Goal: Information Seeking & Learning: Learn about a topic

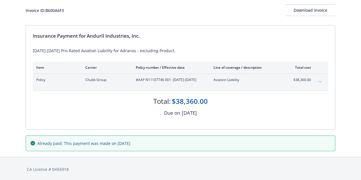
scroll to position [36, 0]
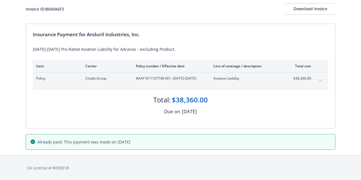
drag, startPoint x: 143, startPoint y: 142, endPoint x: 38, endPoint y: 140, distance: 105.3
click at [38, 140] on div "Already paid: This payment was made on [DATE]" at bounding box center [181, 142] width 300 height 6
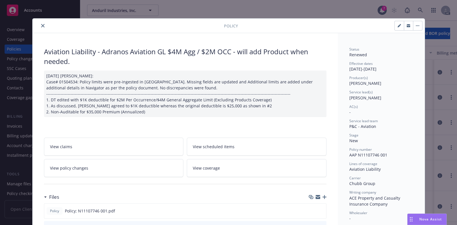
scroll to position [8, 0]
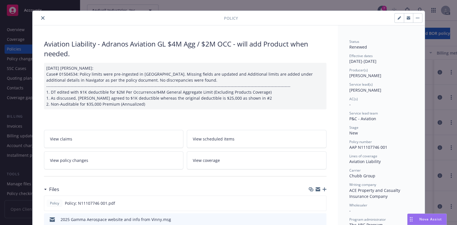
click at [409, 203] on div "Wholesaler" at bounding box center [381, 205] width 64 height 5
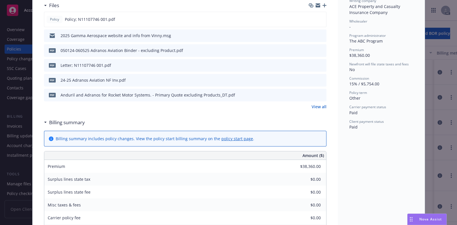
scroll to position [191, 0]
click at [231, 115] on div "Files Policy Policy; N11107746 001.pdf 2025 Gamma Aerospace website and info fr…" at bounding box center [185, 58] width 282 height 117
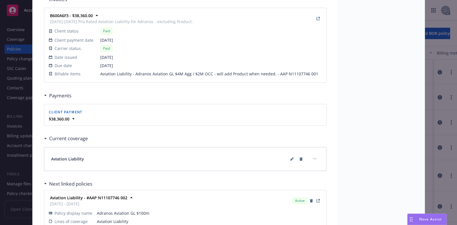
scroll to position [583, 0]
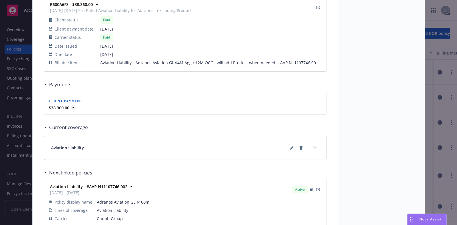
click at [72, 107] on icon at bounding box center [73, 107] width 2 height 1
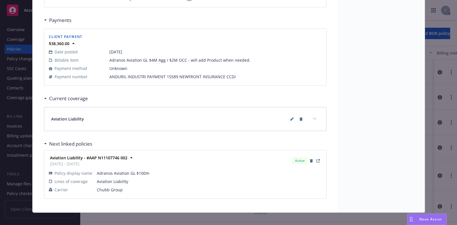
scroll to position [652, 0]
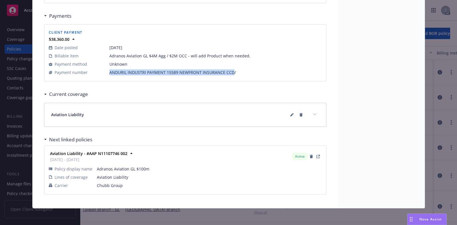
drag, startPoint x: 105, startPoint y: 71, endPoint x: 228, endPoint y: 73, distance: 123.3
click at [228, 73] on tr "Payment number ANDURIL INDUSTRI PAYMENT 15589 NEWFRONT INSURANCE CCD/" at bounding box center [185, 72] width 273 height 8
copy tr "ANDURIL INDUSTRI PAYMENT 15589 NEWFRONT INSURANCE CCD"
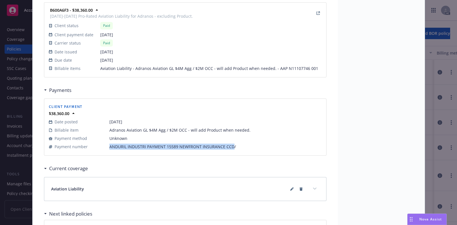
scroll to position [581, 0]
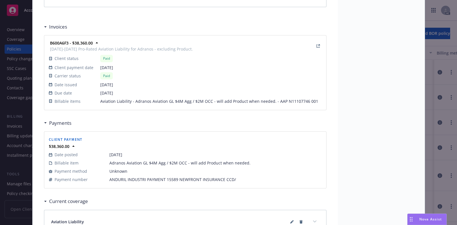
click at [434, 69] on div "Policy Aviation Liability - Adranos Aviation GL $4M Agg / $2M OCC - will add Pr…" at bounding box center [228, 112] width 457 height 225
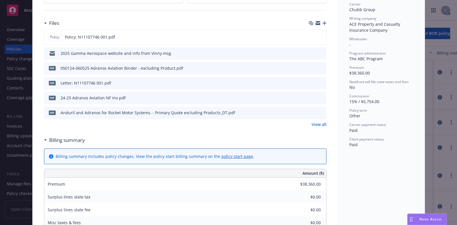
scroll to position [117, 0]
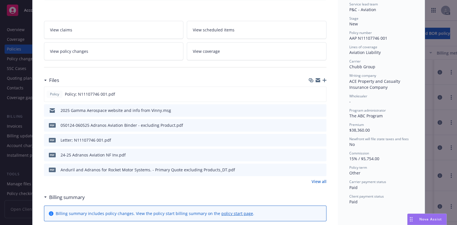
click at [96, 52] on link "View policy changes" at bounding box center [114, 51] width 140 height 18
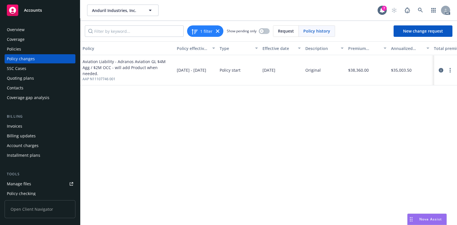
click at [28, 124] on div "Invoices" at bounding box center [40, 126] width 66 height 9
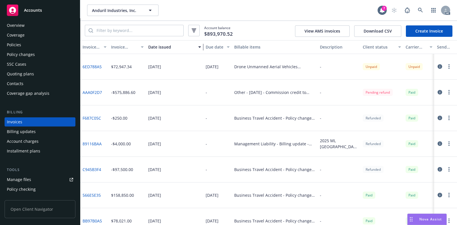
drag, startPoint x: 174, startPoint y: 47, endPoint x: 202, endPoint y: 51, distance: 29.1
click at [202, 51] on button "Date issued" at bounding box center [174, 47] width 57 height 14
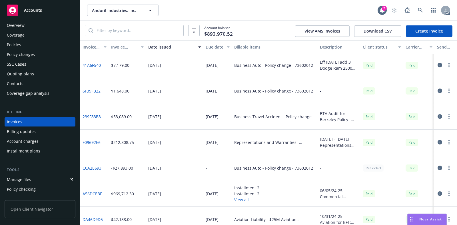
scroll to position [1784, 0]
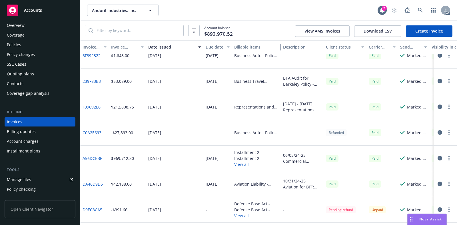
drag, startPoint x: 315, startPoint y: 45, endPoint x: 279, endPoint y: 48, distance: 36.9
click at [279, 48] on div "button" at bounding box center [277, 47] width 3 height 13
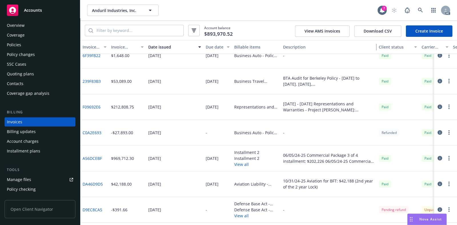
drag, startPoint x: 321, startPoint y: 47, endPoint x: 374, endPoint y: 50, distance: 52.9
click at [374, 50] on div "button" at bounding box center [373, 47] width 3 height 13
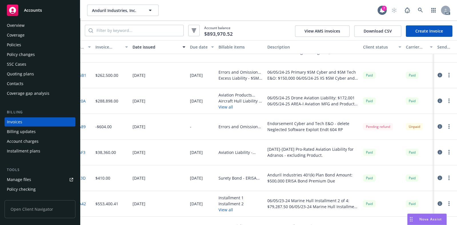
scroll to position [2355, 0]
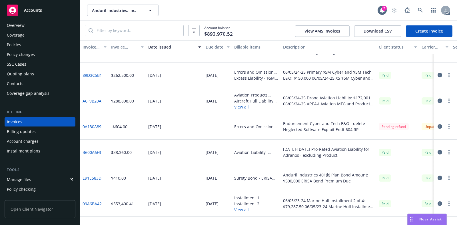
drag, startPoint x: 283, startPoint y: 148, endPoint x: 348, endPoint y: 157, distance: 66.3
click at [348, 157] on div "05/01/24-06/05/25 Pro-Rated Aviation Liability for Adranos - excluding Product." at bounding box center [329, 153] width 96 height 26
copy div "05/01/24-06/05/25 Pro-Rated Aviation Liability for Adranos - excluding Product."
click at [31, 27] on div "Overview" at bounding box center [40, 25] width 66 height 9
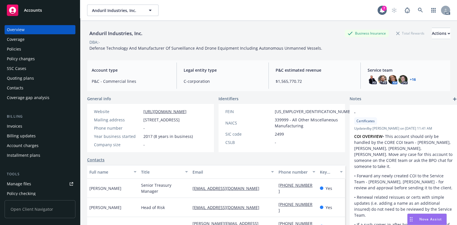
click at [20, 39] on div "Coverage" at bounding box center [16, 39] width 18 height 9
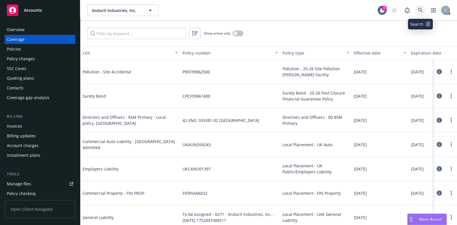
click at [421, 9] on icon at bounding box center [420, 10] width 5 height 5
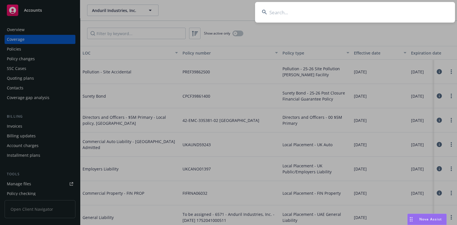
click at [321, 13] on input at bounding box center [355, 12] width 200 height 21
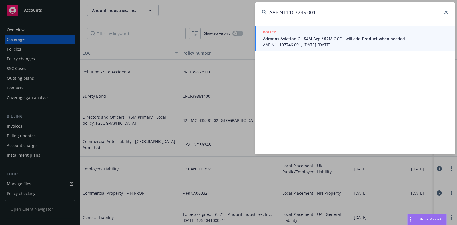
type input "AAP N11107746 001"
click at [317, 34] on div "POLICY" at bounding box center [355, 32] width 185 height 6
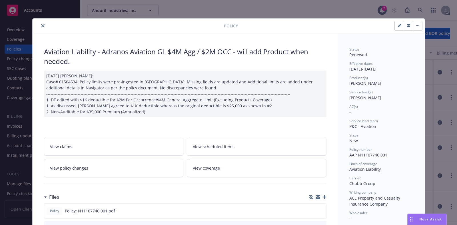
click at [440, 57] on div "Policy Aviation Liability - Adranos Aviation GL $4M Agg / $2M OCC - will add Pr…" at bounding box center [228, 112] width 457 height 225
drag, startPoint x: 335, startPoint y: 7, endPoint x: 339, endPoint y: 9, distance: 4.9
click at [335, 7] on div "Policy Aviation Liability - Adranos Aviation GL $4M Agg / $2M OCC - will add Pr…" at bounding box center [228, 112] width 457 height 225
click at [333, 14] on div "Policy Aviation Liability - Adranos Aviation GL $4M Agg / $2M OCC - will add Pr…" at bounding box center [228, 112] width 457 height 225
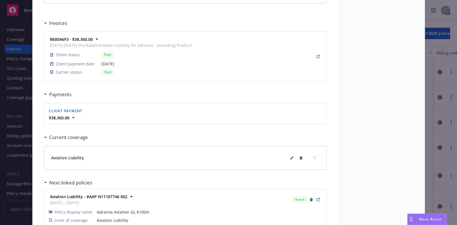
scroll to position [591, 0]
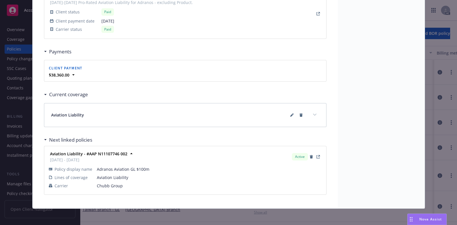
click at [441, 132] on div "Policy Aviation Liability - Adranos Aviation GL $4M Agg / $2M OCC - will add Pr…" at bounding box center [228, 112] width 457 height 225
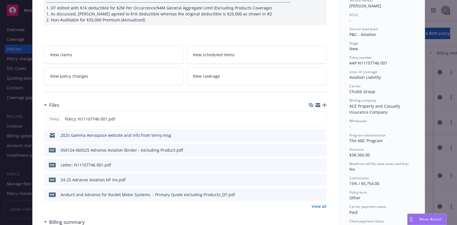
scroll to position [0, 0]
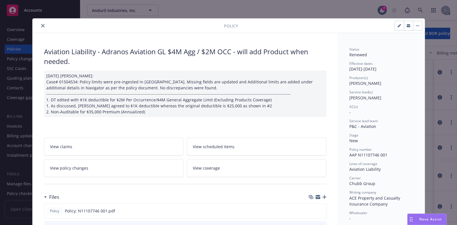
click at [41, 25] on icon "close" at bounding box center [42, 25] width 3 height 3
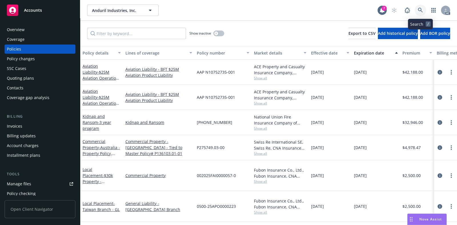
click at [419, 11] on icon at bounding box center [420, 10] width 5 height 5
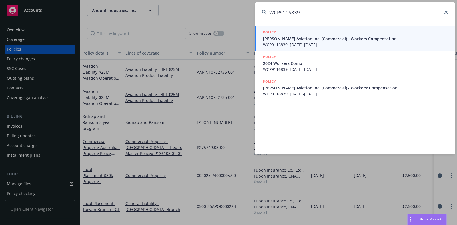
type input "WCP9116839"
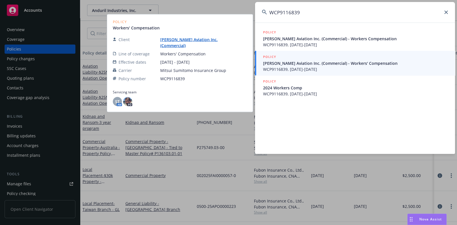
click at [315, 69] on span "WCP9116839, 12/07/2023-12/07/2024" at bounding box center [355, 69] width 185 height 6
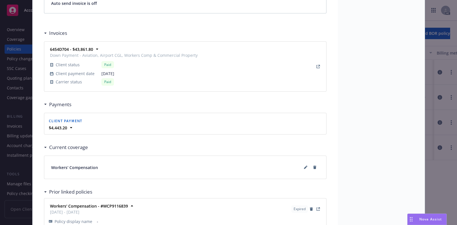
scroll to position [714, 0]
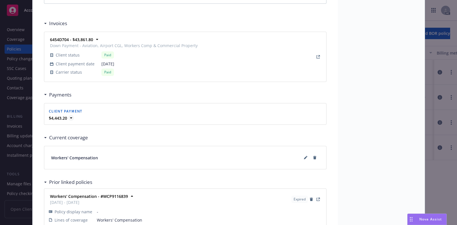
click at [69, 117] on icon at bounding box center [71, 118] width 6 height 6
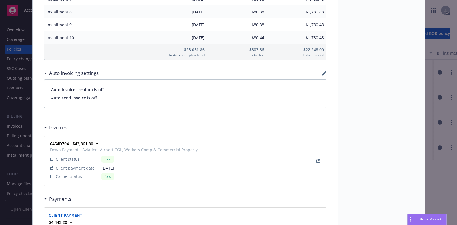
scroll to position [431, 0]
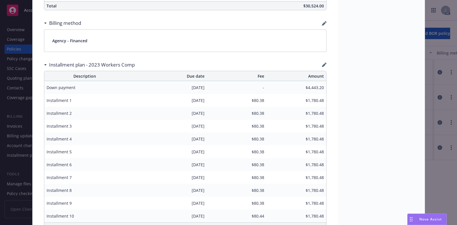
click at [44, 64] on icon at bounding box center [45, 64] width 2 height 1
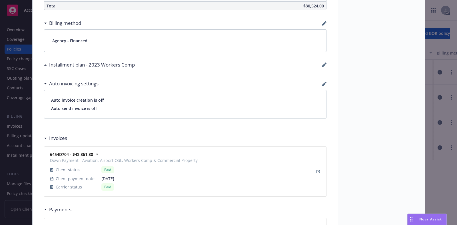
click at [44, 64] on icon at bounding box center [45, 64] width 2 height 1
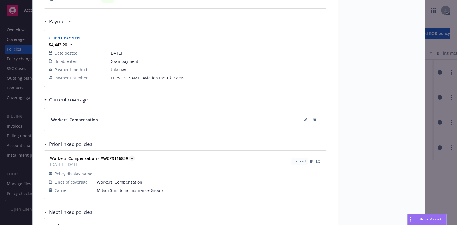
scroll to position [788, 0]
click at [44, 96] on div "Current coverage" at bounding box center [66, 98] width 44 height 7
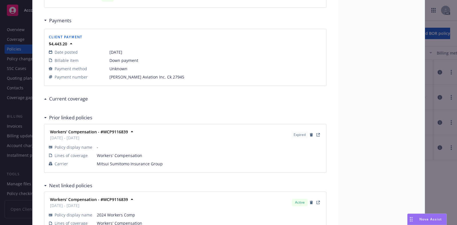
click at [44, 96] on div "Current coverage" at bounding box center [66, 98] width 44 height 7
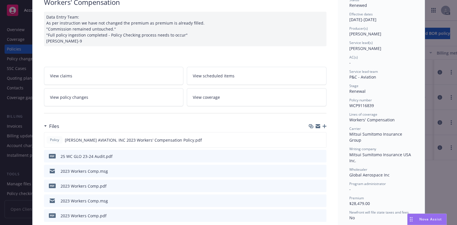
scroll to position [39, 0]
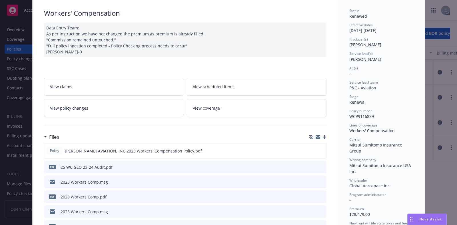
click at [123, 110] on link "View policy changes" at bounding box center [114, 108] width 140 height 18
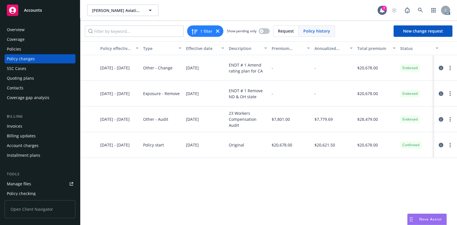
scroll to position [0, 83]
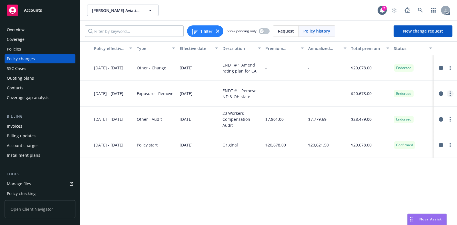
click at [450, 92] on circle "more" at bounding box center [449, 91] width 1 height 1
click at [341, 193] on div "Policy Policy effective dates Type Effective date Description Premium change An…" at bounding box center [268, 133] width 376 height 184
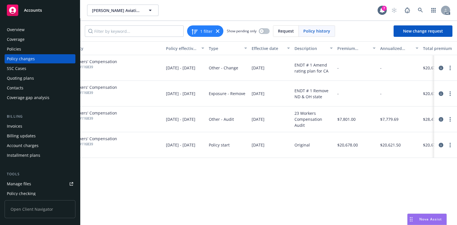
scroll to position [0, 0]
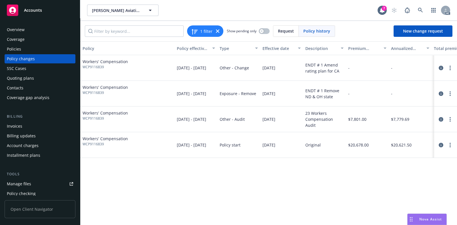
click at [148, 118] on div "Workers' Compensation WCP9116839" at bounding box center [127, 119] width 94 height 26
click at [152, 119] on div "Workers' Compensation WCP9116839" at bounding box center [127, 119] width 94 height 26
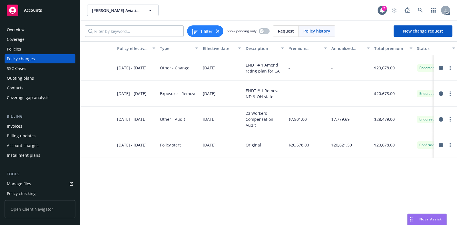
scroll to position [0, 60]
click at [342, 117] on span "$7,779.69" at bounding box center [340, 119] width 18 height 6
click at [84, 5] on div "Courtney Aviation Inc. (Commercial) Courtney Aviation Inc. (Commercial) 7 AC" at bounding box center [268, 10] width 376 height 21
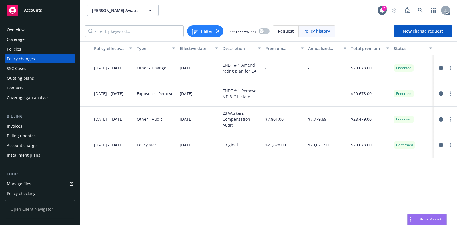
click at [138, 116] on div "Other - Audit" at bounding box center [155, 119] width 43 height 26
click at [32, 136] on div "Billing updates" at bounding box center [21, 135] width 29 height 9
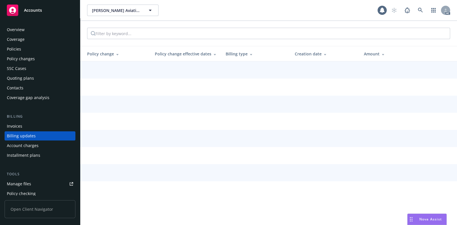
scroll to position [14, 0]
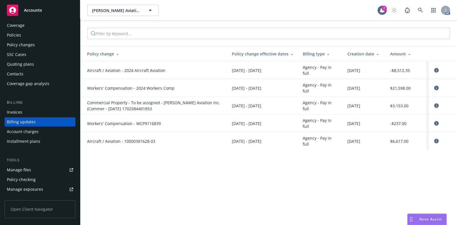
click at [210, 124] on div "Workers' Compensation - WCP9116839" at bounding box center [155, 123] width 136 height 6
click at [19, 138] on div "Installment plans" at bounding box center [23, 141] width 33 height 9
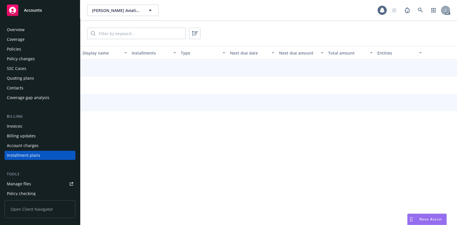
scroll to position [33, 0]
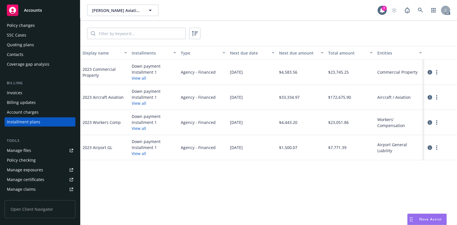
click at [138, 129] on button "View all" at bounding box center [139, 128] width 15 height 6
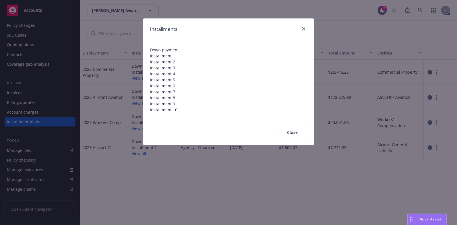
click at [299, 132] on button "Close" at bounding box center [291, 132] width 29 height 11
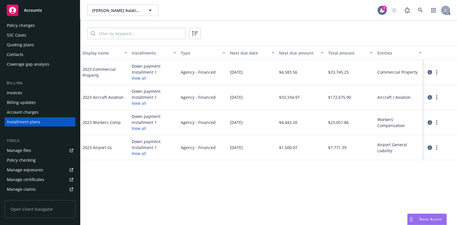
drag, startPoint x: 35, startPoint y: 114, endPoint x: 40, endPoint y: 115, distance: 5.6
click at [35, 114] on div "Account charges" at bounding box center [23, 112] width 32 height 9
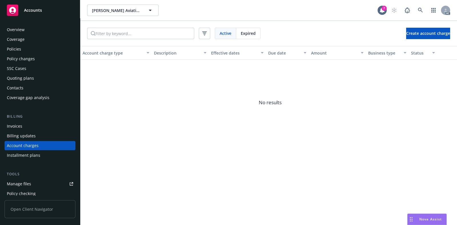
click at [19, 51] on div "Policies" at bounding box center [14, 49] width 14 height 9
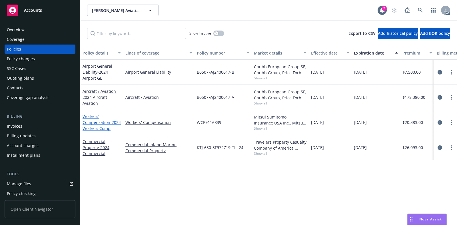
click at [106, 127] on span "- 2024 Workers Comp" at bounding box center [101, 125] width 38 height 11
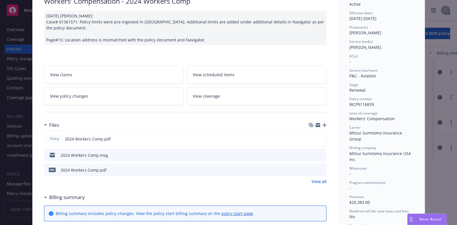
scroll to position [71, 0]
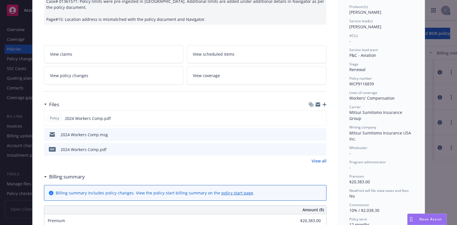
click at [319, 134] on icon "preview file" at bounding box center [320, 134] width 5 height 4
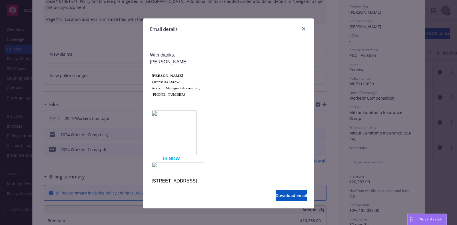
scroll to position [0, 0]
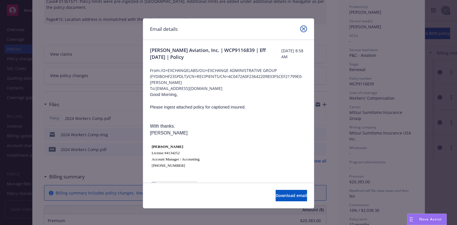
click at [300, 31] on link "close" at bounding box center [303, 28] width 7 height 7
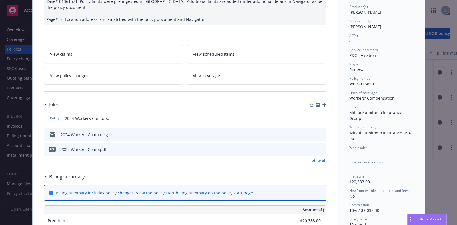
click at [195, 150] on div "pdf 2024 Workers Comp.pdf" at bounding box center [185, 149] width 282 height 13
click at [319, 147] on icon "preview file" at bounding box center [320, 149] width 5 height 4
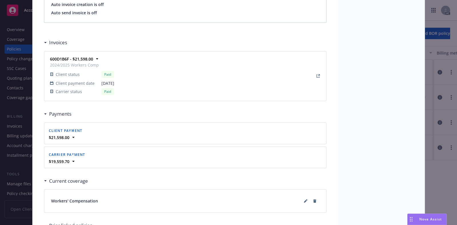
scroll to position [499, 0]
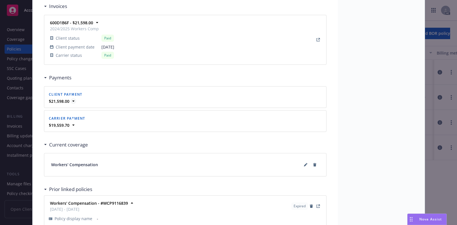
click at [71, 100] on icon at bounding box center [73, 101] width 6 height 6
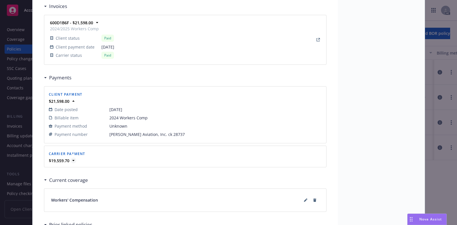
click at [70, 158] on icon at bounding box center [73, 161] width 6 height 6
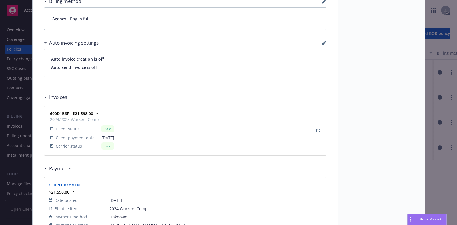
scroll to position [428, 0]
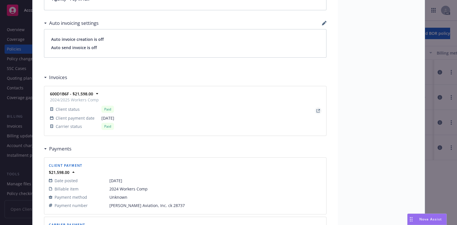
click at [316, 109] on icon "View Invoice" at bounding box center [317, 110] width 3 height 3
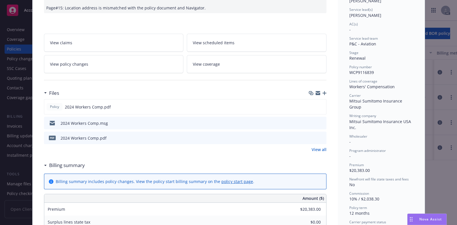
scroll to position [35, 0]
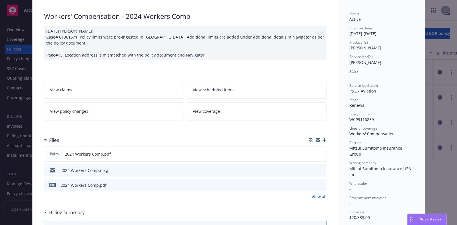
click at [136, 108] on link "View policy changes" at bounding box center [114, 111] width 140 height 18
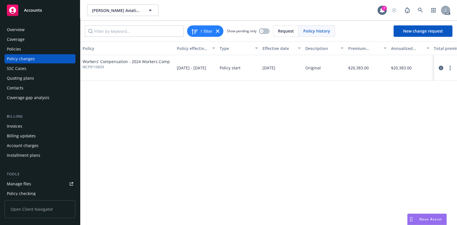
click at [31, 47] on div "Policies" at bounding box center [40, 49] width 66 height 9
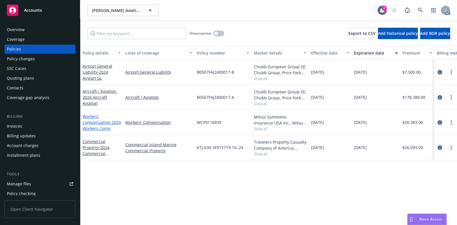
click at [106, 127] on span "- 2024 Workers Comp" at bounding box center [101, 125] width 38 height 11
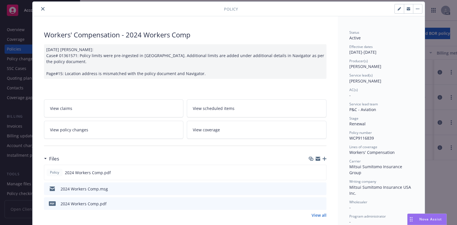
scroll to position [53, 0]
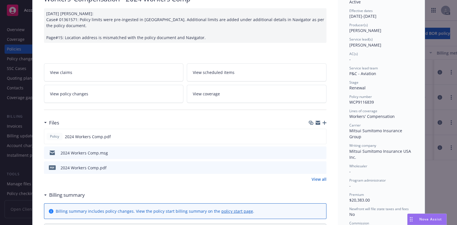
drag, startPoint x: 102, startPoint y: 165, endPoint x: 96, endPoint y: 166, distance: 6.3
click at [102, 165] on div "2024 Workers Comp.pdf" at bounding box center [84, 168] width 46 height 6
click at [71, 169] on div "2024 Workers Comp.pdf" at bounding box center [84, 168] width 46 height 6
click at [269, 180] on div "View all" at bounding box center [185, 179] width 282 height 6
click at [319, 168] on icon "preview file" at bounding box center [320, 167] width 5 height 4
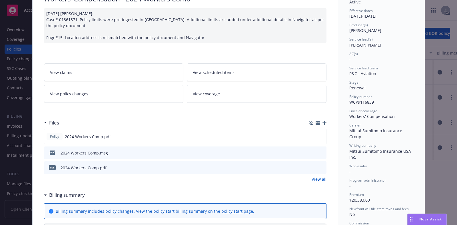
click at [318, 168] on icon "preview file" at bounding box center [320, 167] width 5 height 4
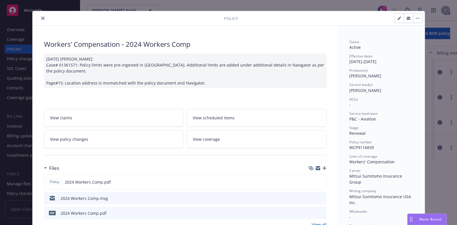
scroll to position [0, 0]
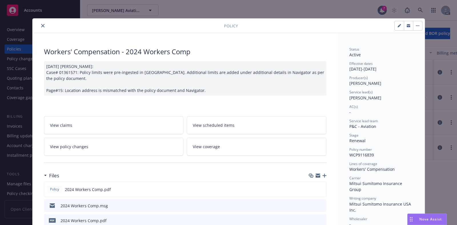
drag, startPoint x: 106, startPoint y: 145, endPoint x: 112, endPoint y: 144, distance: 6.1
click at [106, 145] on link "View policy changes" at bounding box center [114, 147] width 140 height 18
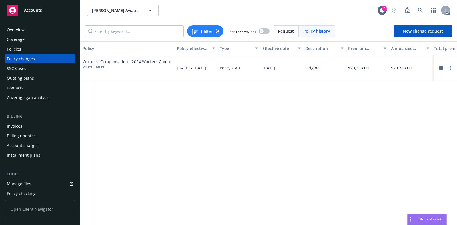
click at [152, 61] on span "Workers' Compensation - 2024 Workers Comp" at bounding box center [125, 62] width 87 height 6
click at [159, 88] on div "Policy Policy effective dates Type Effective date Description Premium change An…" at bounding box center [268, 133] width 376 height 184
click at [194, 65] on span "12/07/2024 - 12/07/2025" at bounding box center [191, 68] width 29 height 6
click at [41, 136] on div "Billing updates" at bounding box center [40, 135] width 66 height 9
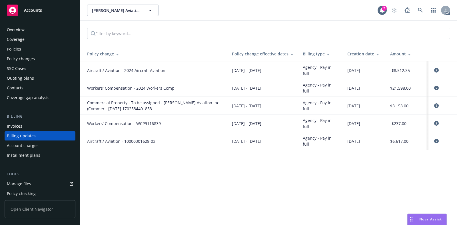
scroll to position [14, 0]
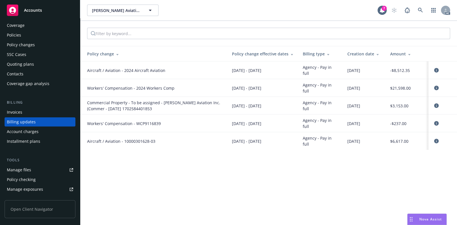
click at [29, 142] on div "Installment plans" at bounding box center [23, 141] width 33 height 9
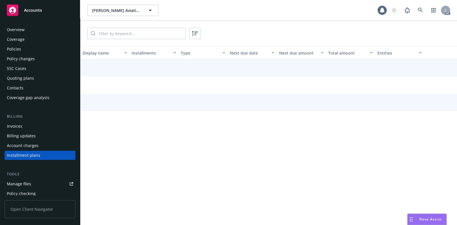
scroll to position [33, 0]
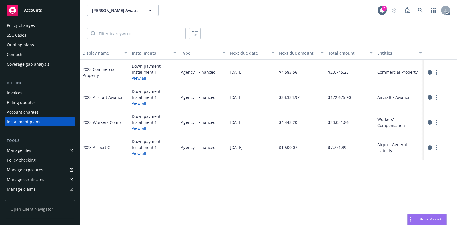
click at [140, 128] on button "View all" at bounding box center [139, 128] width 15 height 6
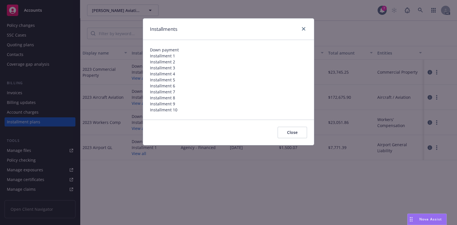
click at [293, 132] on button "Close" at bounding box center [291, 132] width 29 height 11
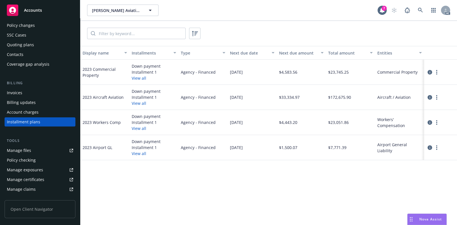
scroll to position [0, 0]
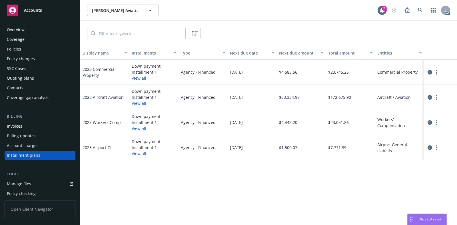
click at [23, 32] on div "Overview" at bounding box center [16, 29] width 18 height 9
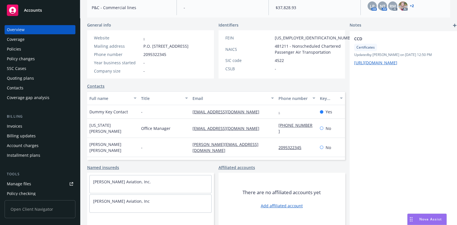
scroll to position [79, 0]
drag, startPoint x: 393, startPoint y: 140, endPoint x: 387, endPoint y: 138, distance: 5.9
click at [393, 140] on div "CCD Certificates Updated by Samara Chao on 07/19/2024, 12:50 PM https://docs.go…" at bounding box center [403, 128] width 108 height 194
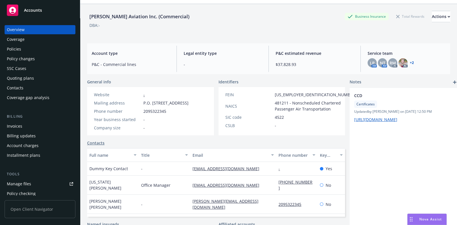
scroll to position [8, 0]
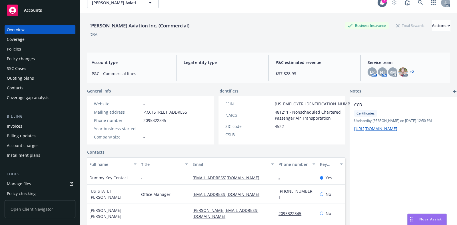
click at [19, 39] on div "Coverage" at bounding box center [16, 39] width 18 height 9
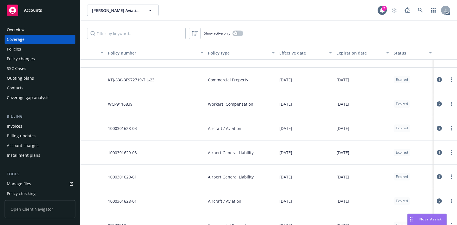
scroll to position [132, 0]
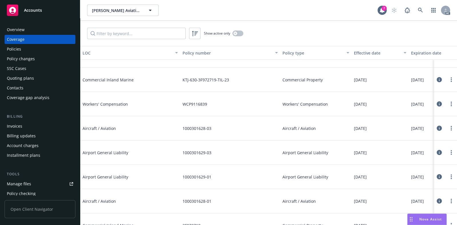
click at [117, 102] on span "Workers' Compensation" at bounding box center [125, 104] width 86 height 6
click at [38, 49] on div "Policies" at bounding box center [40, 49] width 66 height 9
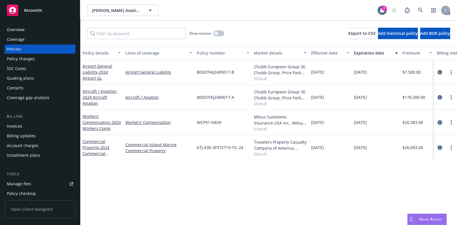
click at [260, 127] on span "Show all" at bounding box center [280, 128] width 53 height 5
click at [328, 188] on div "Policy details Lines of coverage Policy number Market details Effective date Ex…" at bounding box center [268, 135] width 376 height 179
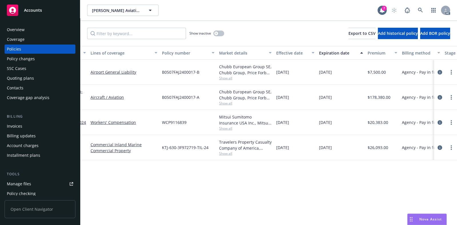
scroll to position [0, 31]
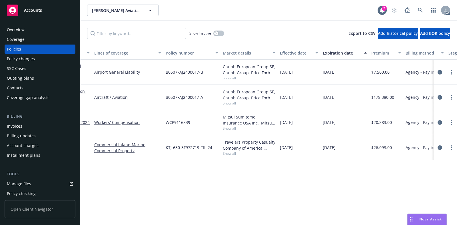
click at [38, 147] on div "Account charges" at bounding box center [40, 145] width 66 height 9
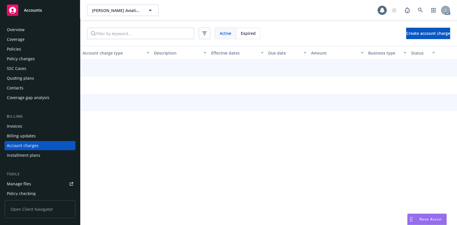
scroll to position [24, 0]
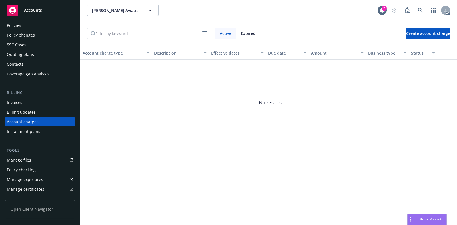
click at [37, 159] on link "Manage files" at bounding box center [40, 160] width 71 height 9
click at [31, 131] on div "Installment plans" at bounding box center [23, 131] width 33 height 9
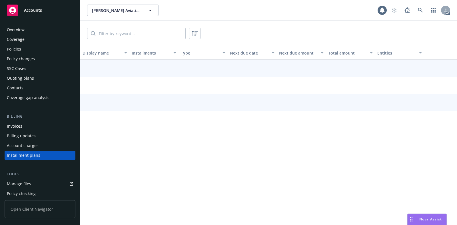
scroll to position [33, 0]
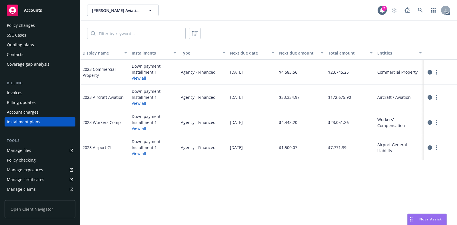
click at [141, 130] on button "View all" at bounding box center [139, 128] width 15 height 6
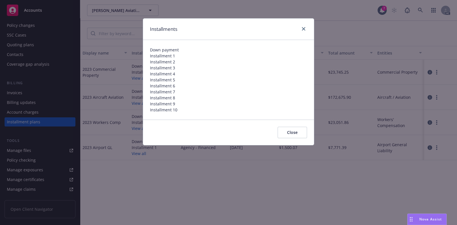
click at [301, 133] on button "Close" at bounding box center [291, 132] width 29 height 11
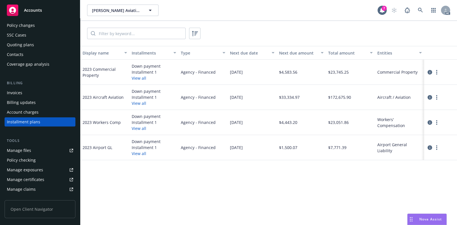
click at [137, 125] on button "View all" at bounding box center [139, 128] width 15 height 6
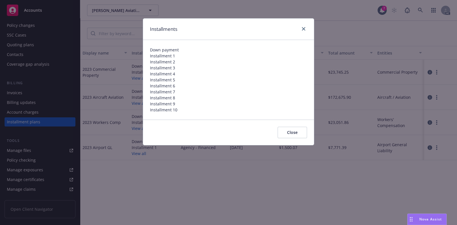
click at [290, 133] on button "Close" at bounding box center [291, 132] width 29 height 11
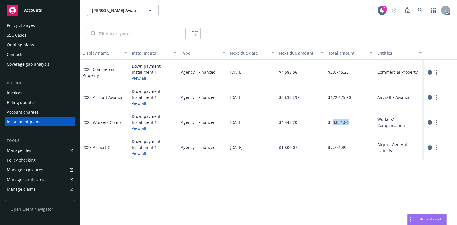
drag, startPoint x: 332, startPoint y: 122, endPoint x: 366, endPoint y: 123, distance: 34.6
click at [366, 123] on div "$23,051.86" at bounding box center [350, 122] width 49 height 25
click at [299, 202] on div "Display name Installments Type Next due date Next due amount Total amount Entit…" at bounding box center [268, 135] width 376 height 179
click at [30, 116] on div "Account charges" at bounding box center [23, 112] width 32 height 9
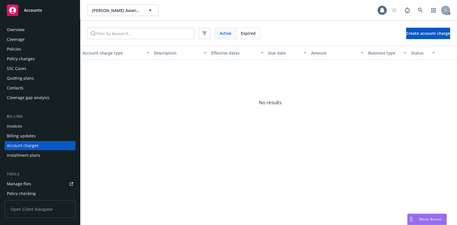
scroll to position [24, 0]
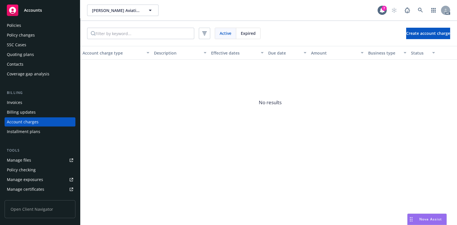
click at [19, 27] on div "Policies" at bounding box center [14, 25] width 14 height 9
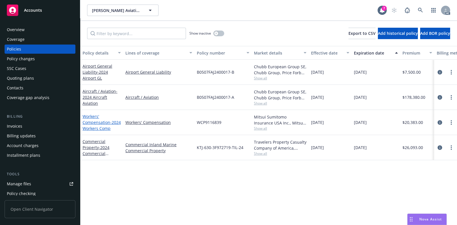
click at [102, 126] on span "- 2024 Workers Comp" at bounding box center [101, 125] width 38 height 11
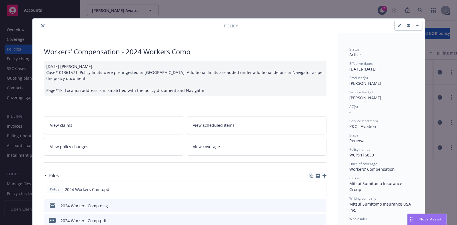
click at [41, 25] on icon "close" at bounding box center [42, 25] width 3 height 3
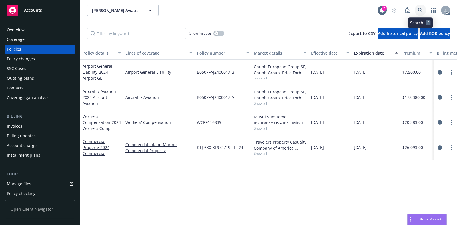
click at [416, 11] on link at bounding box center [419, 10] width 11 height 11
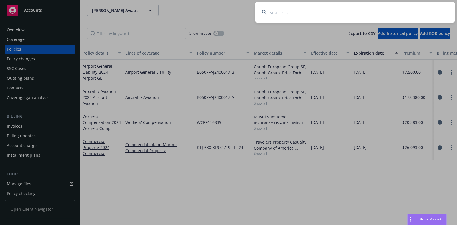
click at [295, 11] on input at bounding box center [355, 12] width 200 height 21
type input "121000779"
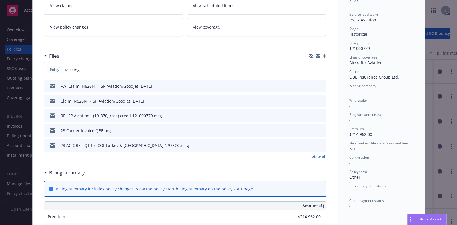
scroll to position [107, 0]
click at [318, 156] on link "View all" at bounding box center [318, 156] width 15 height 6
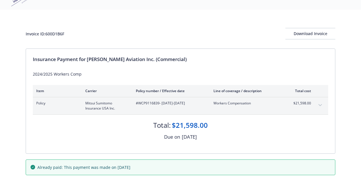
scroll to position [29, 0]
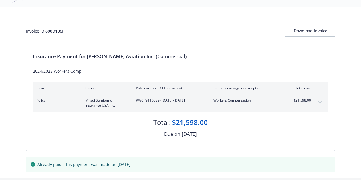
click at [319, 100] on button "expand content" at bounding box center [320, 102] width 9 height 9
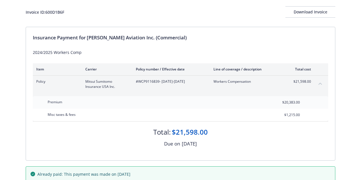
scroll to position [22, 0]
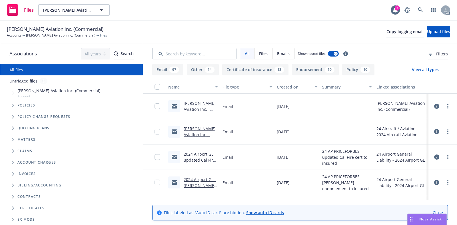
scroll to position [34, 0]
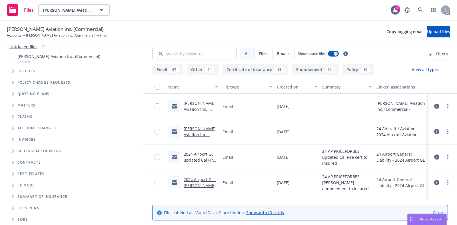
drag, startPoint x: 12, startPoint y: 138, endPoint x: 46, endPoint y: 139, distance: 34.0
click at [13, 138] on span "Tree Example" at bounding box center [12, 139] width 9 height 9
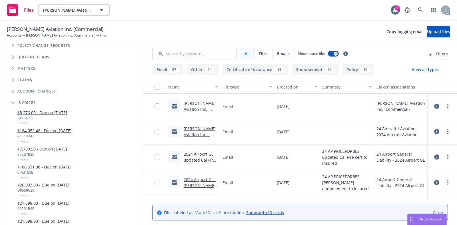
scroll to position [0, 0]
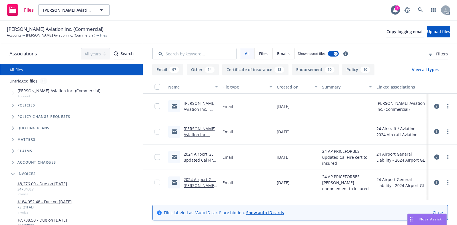
click at [12, 116] on icon "Tree Example" at bounding box center [13, 116] width 2 height 3
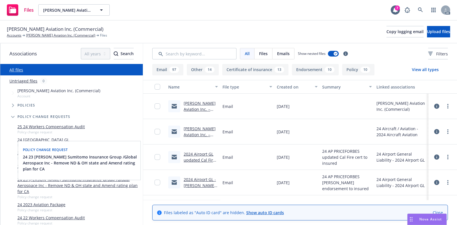
scroll to position [35, 0]
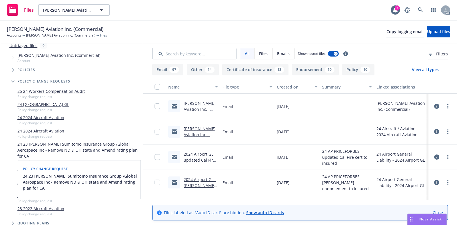
click at [70, 148] on link "24 23 WC Mitsui Sumitomo Insurance Group /Global Aerospace Inc - Remove ND & OH…" at bounding box center [78, 150] width 123 height 18
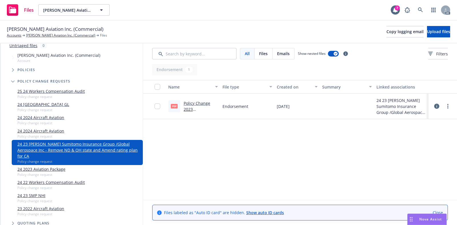
click at [193, 108] on link "Policy Change 2023 WC ENDT # 1 - Remove ND & OH state and Amend rating plan for…" at bounding box center [200, 120] width 32 height 41
click at [50, 166] on link "24 2023 Aviation Package" at bounding box center [41, 169] width 48 height 6
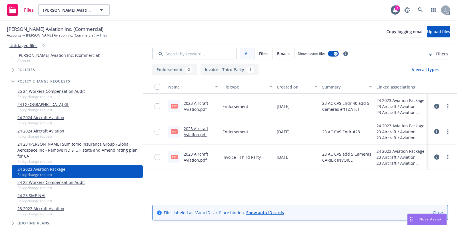
click at [191, 156] on link "2023 Aircraft Aviation.pdf" at bounding box center [196, 156] width 25 height 11
click at [196, 134] on link "2023 Aircraft Aviation.pdf" at bounding box center [196, 131] width 25 height 11
click at [46, 130] on link "24 2024 Aircraft Aviation" at bounding box center [40, 131] width 47 height 6
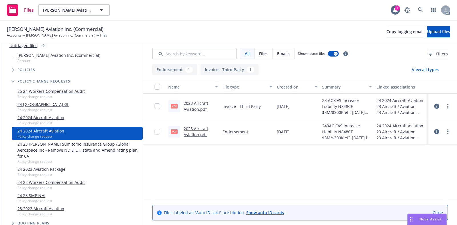
click at [194, 134] on link "2023 Aircraft Aviation.pdf" at bounding box center [196, 131] width 25 height 11
click at [195, 129] on link "2023 Aircraft Aviation.pdf" at bounding box center [196, 131] width 25 height 11
click at [48, 117] on link "24 2024 Aircraft Aviation" at bounding box center [40, 117] width 47 height 6
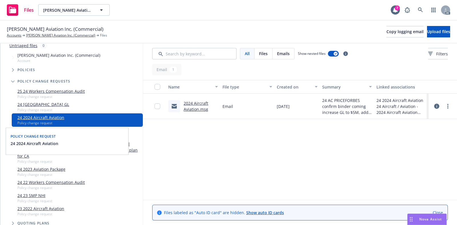
click at [194, 102] on link "2024 Aircraft Aviation.msg" at bounding box center [196, 105] width 25 height 11
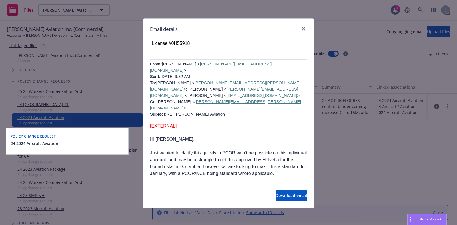
scroll to position [856, 0]
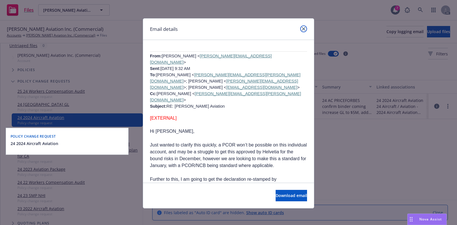
click at [300, 28] on link "close" at bounding box center [303, 28] width 7 height 7
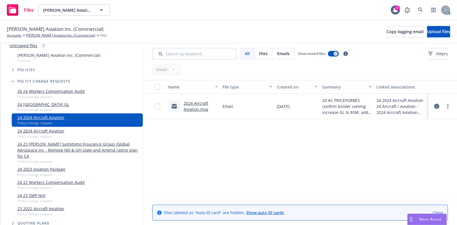
click at [43, 103] on link "24 2024 Airport GL" at bounding box center [43, 104] width 52 height 6
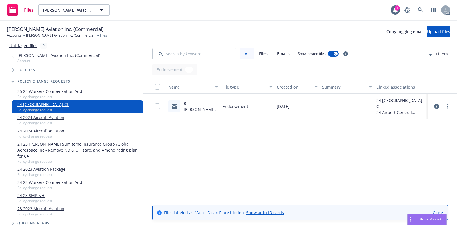
click at [76, 89] on link "25 24 Workers Compensation Audit" at bounding box center [50, 91] width 67 height 6
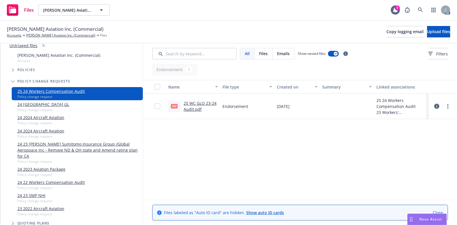
click at [203, 104] on link "25 WC GLO 23-24 Audit.pdf" at bounding box center [200, 105] width 33 height 11
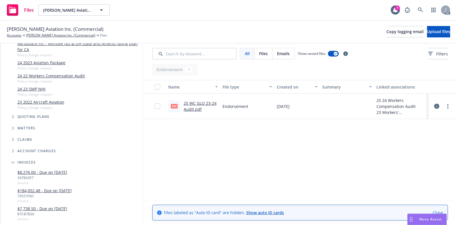
scroll to position [142, 0]
click at [12, 114] on icon "Tree Example" at bounding box center [13, 115] width 2 height 3
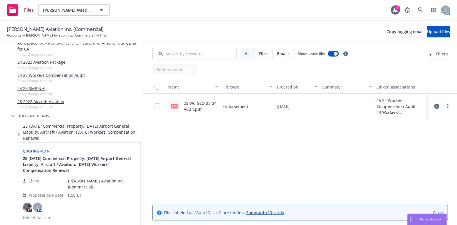
click at [102, 124] on link "25 12/19/25 Commercial Property, 12/05/25 Airport General Liability, Aircraft /…" at bounding box center [81, 132] width 117 height 18
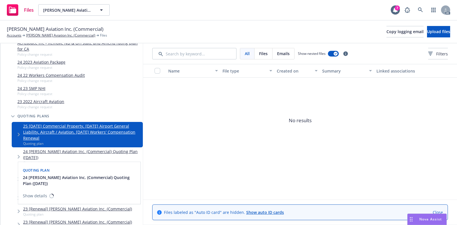
click at [71, 148] on link "24 Courtney Aviation Inc. (Commercial) Quoting Plan (2024-12-19)" at bounding box center [81, 154] width 117 height 12
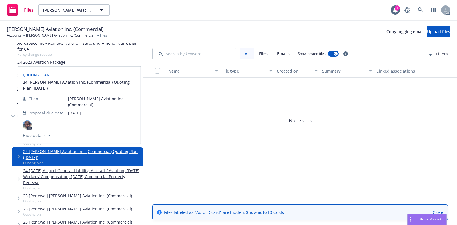
scroll to position [178, 0]
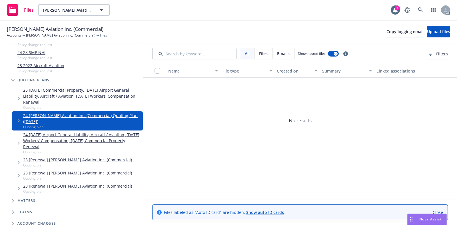
click at [205, 152] on span "No results" at bounding box center [300, 121] width 314 height 86
click at [61, 132] on link "24 12/05/24 Airport General Liability, Aircraft / Aviation, 12/07/24 Workers' C…" at bounding box center [81, 141] width 117 height 18
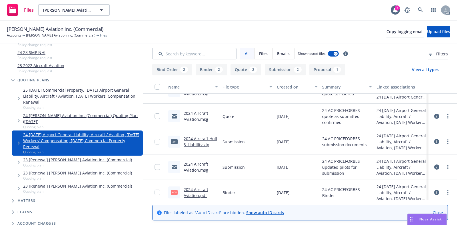
scroll to position [121, 0]
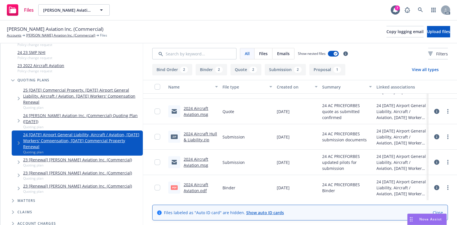
click at [197, 184] on link "2024 Aircraft Aviation.pdf" at bounding box center [196, 187] width 25 height 11
click at [66, 157] on link "23 [Renewal] Courtney Aviation Inc. (Commercial)" at bounding box center [77, 160] width 109 height 6
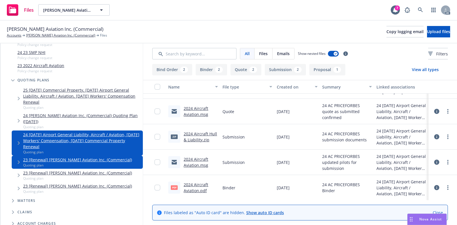
scroll to position [120, 0]
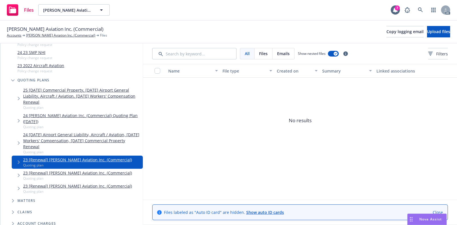
click at [67, 170] on link "23 [Renewal] Courtney Aviation Inc. (Commercial)" at bounding box center [77, 173] width 109 height 6
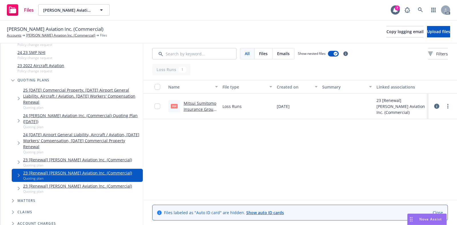
click at [206, 107] on link "Mitsui Sumitomo Insurance Group Workers' Compensation 2021-2024 Loss Runs - Val…" at bounding box center [200, 123] width 33 height 47
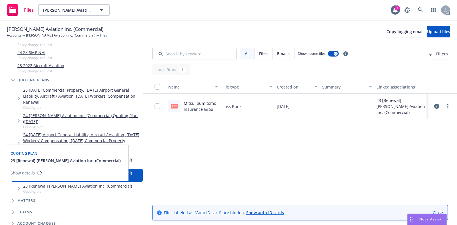
click at [70, 183] on link "23 [Renewal] Courtney Aviation Inc. (Commercial)" at bounding box center [77, 186] width 109 height 6
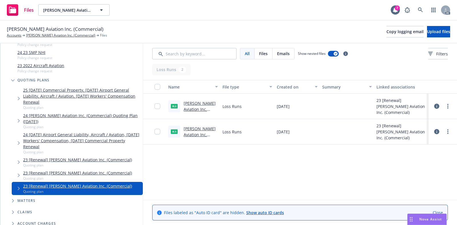
scroll to position [214, 0]
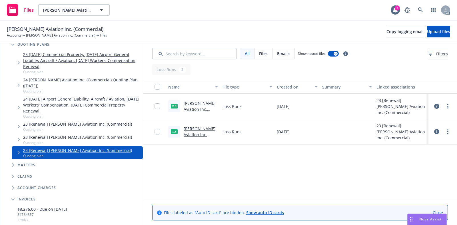
click at [11, 172] on span "Tree Example" at bounding box center [12, 176] width 9 height 9
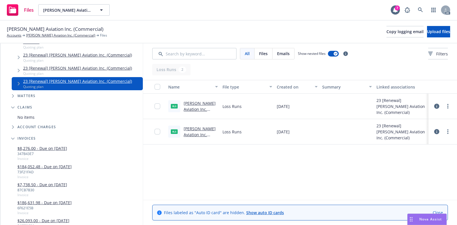
scroll to position [285, 0]
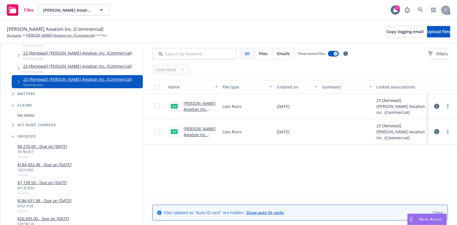
click at [52, 143] on link "$8,276.00 - Due on 3/14/2025" at bounding box center [42, 146] width 50 height 6
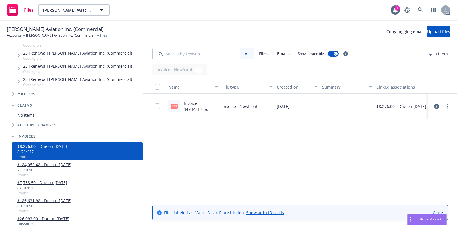
click at [188, 110] on link "Invoice - 347B43E7.pdf" at bounding box center [197, 105] width 26 height 11
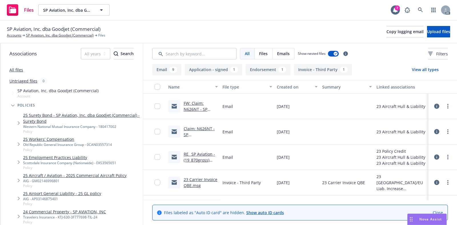
scroll to position [203, 0]
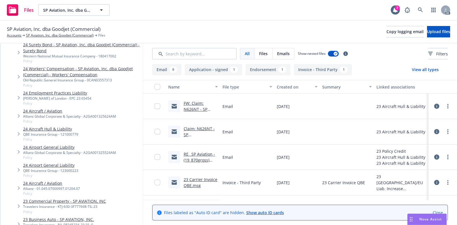
click at [43, 128] on link "24 Aircraft Hull & Liability" at bounding box center [50, 129] width 55 height 6
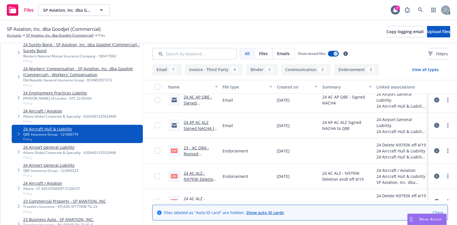
scroll to position [142, 0]
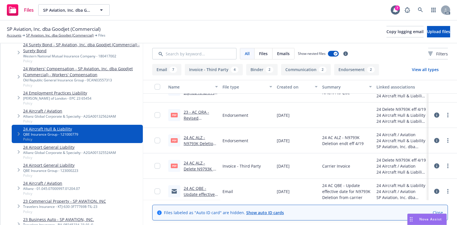
click at [198, 168] on link "24 AC ALZ - Delete N9793K eff 4/19 carrier invoice.pdf" at bounding box center [201, 171] width 34 height 23
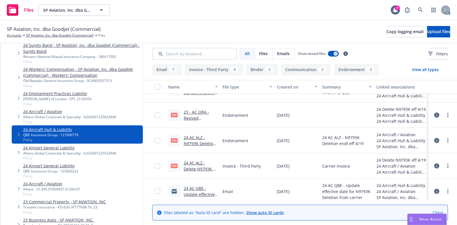
scroll to position [203, 0]
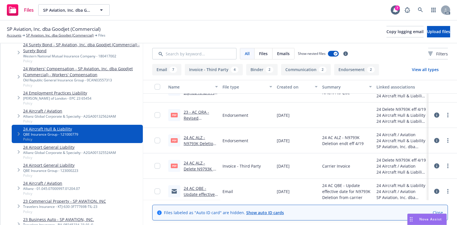
click at [202, 143] on link "24 AC ALZ - N9793K Deletion endt eff 4/19.pdf" at bounding box center [200, 143] width 32 height 17
click at [194, 116] on link "23 - AC ORA - Revised November AC Volar.pdf" at bounding box center [197, 120] width 26 height 23
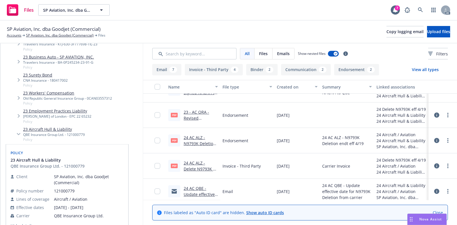
click at [46, 129] on link "23 Aircraft Hull & Liability" at bounding box center [54, 129] width 62 height 6
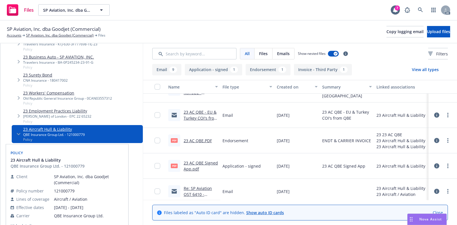
click at [199, 141] on link "23 AC QBE.PDF" at bounding box center [198, 140] width 28 height 5
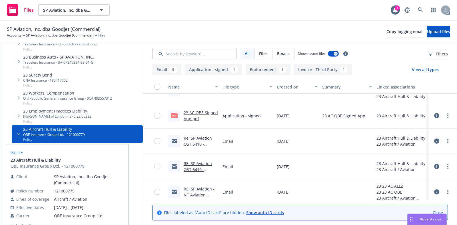
scroll to position [196, 0]
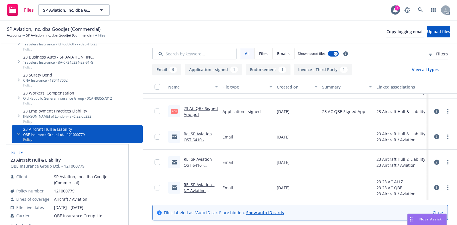
click at [189, 20] on div "Files SP Aviation, Inc. dba Goodjet (Commercial) SP Aviation, Inc. dba Goodjet …" at bounding box center [228, 10] width 457 height 21
drag, startPoint x: 232, startPoint y: 13, endPoint x: 253, endPoint y: 14, distance: 20.6
click at [233, 13] on div "Files SP Aviation, Inc. dba Goodjet (Commercial) SP Aviation, Inc. dba Goodjet …" at bounding box center [228, 10] width 457 height 21
click at [238, 22] on div "SP Aviation, Inc. dba Goodjet (Commercial) Accounts SP Aviation, Inc. dba Goodj…" at bounding box center [228, 32] width 457 height 23
click at [19, 131] on span "Tree Example" at bounding box center [18, 133] width 9 height 9
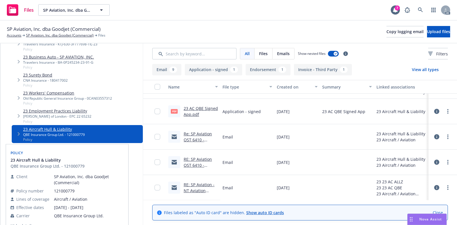
click at [224, 9] on div "Files SP Aviation, Inc. dba Goodjet (Commercial) SP Aviation, Inc. dba Goodjet …" at bounding box center [228, 10] width 457 height 21
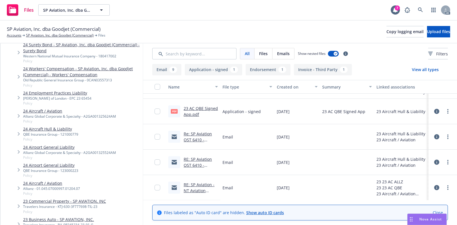
click at [55, 128] on link "24 Aircraft Hull & Liability" at bounding box center [50, 129] width 55 height 6
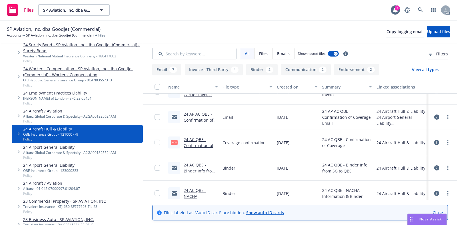
scroll to position [397, 0]
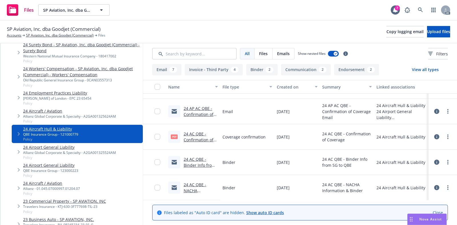
click at [196, 140] on link "24 AC QBE - Confirmation of Coverage.pdf" at bounding box center [199, 139] width 30 height 17
drag, startPoint x: 192, startPoint y: 187, endPoint x: 195, endPoint y: 185, distance: 3.3
click at [192, 186] on div "24 AC QBE - NACHA Information & Binder.msg" at bounding box center [201, 188] width 34 height 12
click at [195, 182] on link "24 AC QBE - NACHA Information & Binder.msg" at bounding box center [197, 193] width 27 height 23
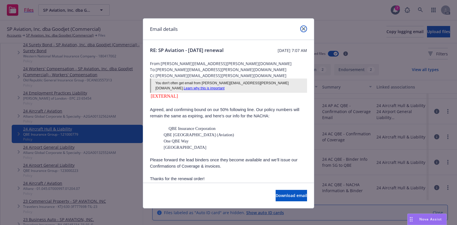
click at [302, 29] on icon "close" at bounding box center [303, 28] width 3 height 3
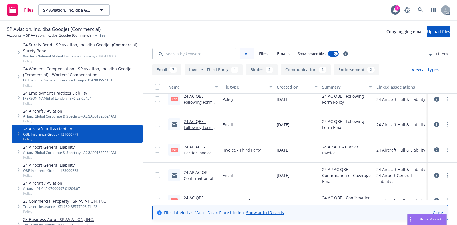
scroll to position [326, 0]
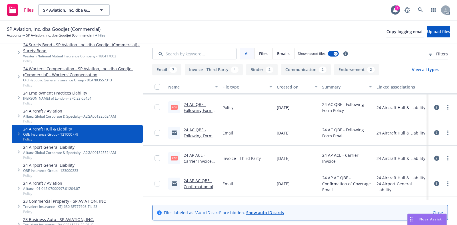
click at [199, 160] on link "24 AP ACE - Carrier Invoice .PDF" at bounding box center [198, 160] width 28 height 17
